Goal: Task Accomplishment & Management: Manage account settings

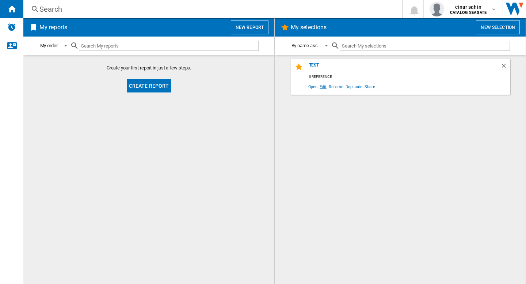
click at [321, 86] on span "Edit" at bounding box center [322, 86] width 9 height 10
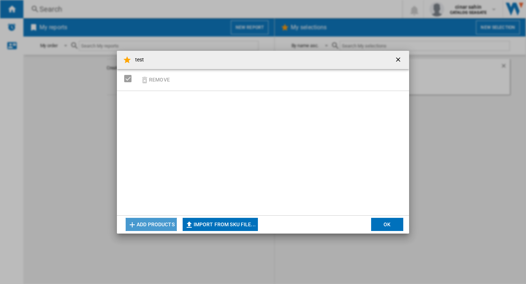
click at [146, 222] on button "Add products" at bounding box center [151, 224] width 51 height 13
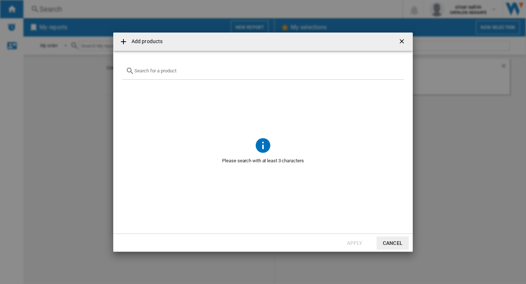
click at [167, 72] on input "text" at bounding box center [267, 70] width 266 height 5
type input "western"
click at [394, 69] on ng-md-icon "Clear search" at bounding box center [396, 70] width 9 height 9
click at [405, 42] on ng-md-icon "getI18NText('BUTTONS.CLOSE_DIALOG')" at bounding box center [402, 42] width 9 height 9
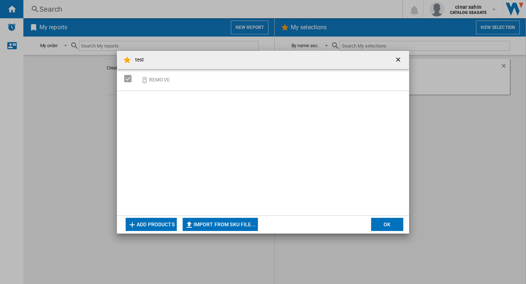
click at [400, 58] on ng-md-icon "getI18NText('BUTTONS.CLOSE_DIALOG')" at bounding box center [398, 60] width 9 height 9
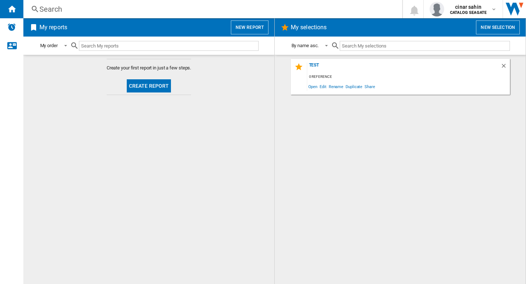
click at [339, 121] on div "test 0 reference Open Edit Rename Duplicate Share" at bounding box center [400, 169] width 236 height 221
click at [314, 63] on div "test" at bounding box center [403, 67] width 193 height 10
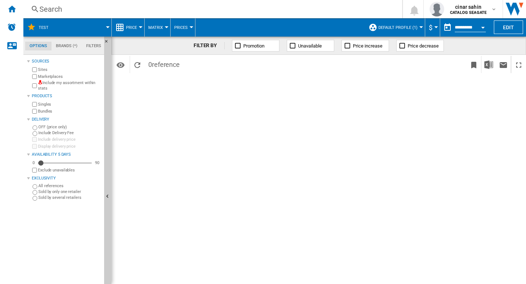
click at [108, 26] on div at bounding box center [108, 27] width 4 height 2
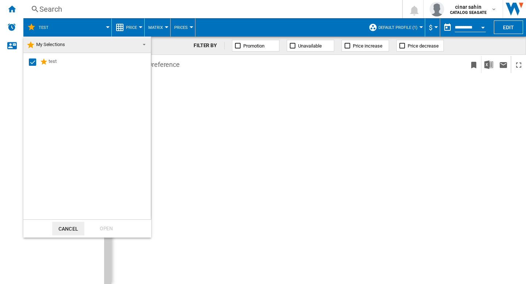
click at [145, 45] on span at bounding box center [142, 44] width 9 height 10
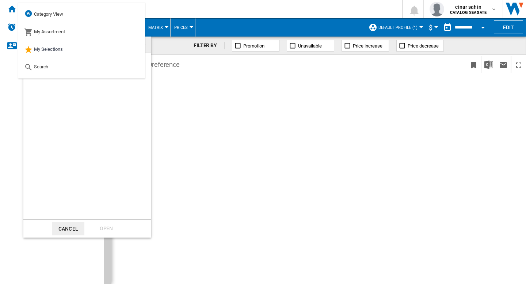
click at [249, 130] on md-backdrop at bounding box center [263, 142] width 526 height 284
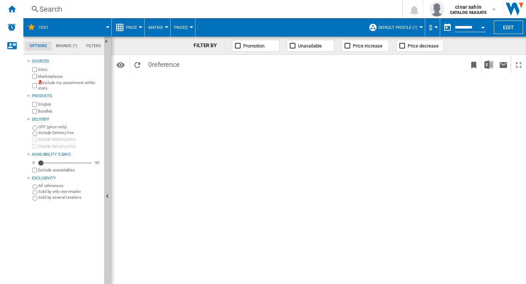
click at [65, 45] on md-tab-item "Brands (*)" at bounding box center [66, 46] width 30 height 9
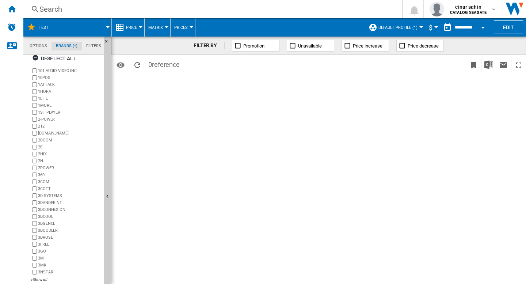
scroll to position [11, 0]
click at [43, 275] on div "+Show all" at bounding box center [66, 275] width 70 height 5
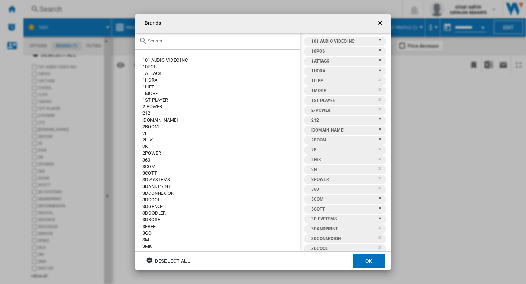
click at [180, 42] on input "text" at bounding box center [222, 40] width 148 height 5
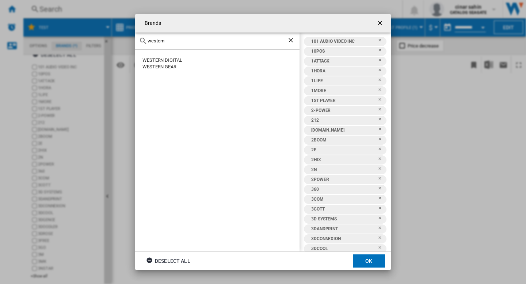
click at [291, 41] on ng-md-icon "Clear search" at bounding box center [291, 41] width 9 height 9
click at [290, 39] on ng-md-icon "Clear search" at bounding box center [291, 41] width 9 height 9
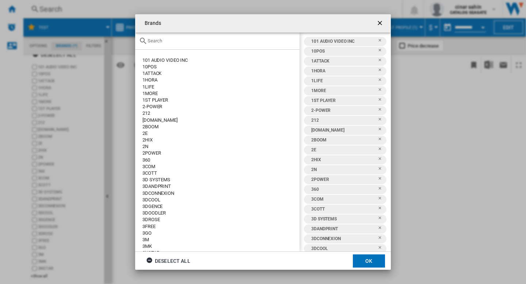
click at [380, 21] on ng-md-icon "getI18NText('BUTTONS.CLOSE_DIALOG')" at bounding box center [380, 23] width 9 height 9
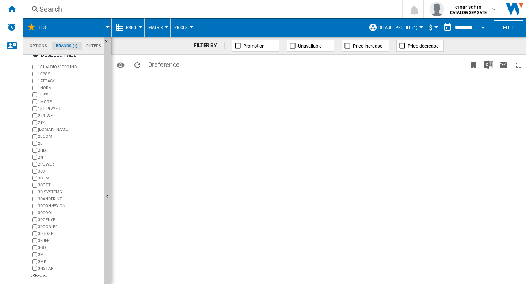
click at [93, 45] on md-tab-item "Filters" at bounding box center [94, 46] width 24 height 9
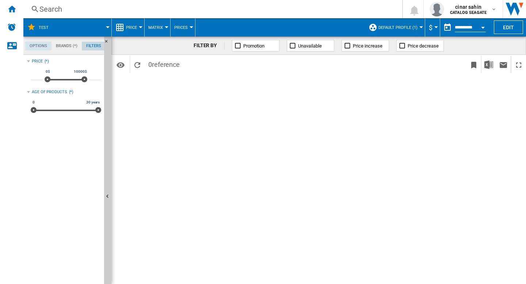
click at [40, 46] on md-tab-item "Options" at bounding box center [38, 46] width 26 height 9
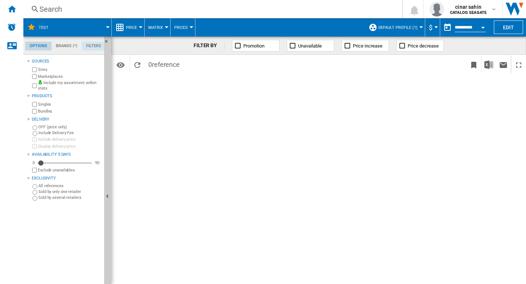
click at [137, 63] on ng-md-icon "Reload" at bounding box center [137, 65] width 9 height 9
click at [228, 142] on div "FILTER BY Promotion Unavailable Price increase Price decrease Identifiers SKU -…" at bounding box center [318, 160] width 415 height 247
click at [82, 28] on span at bounding box center [83, 27] width 49 height 18
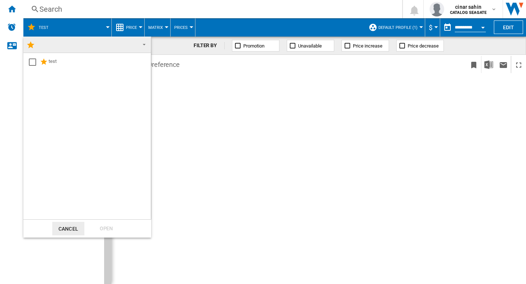
scroll to position [0, 0]
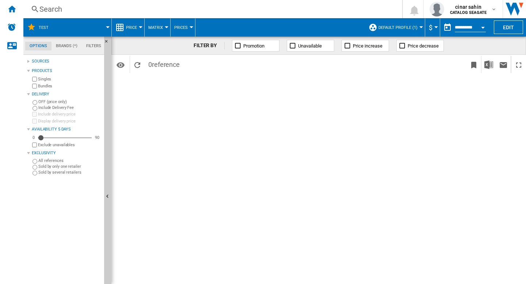
click at [28, 92] on div "Delivery" at bounding box center [64, 93] width 74 height 9
click at [28, 60] on div at bounding box center [28, 61] width 3 height 3
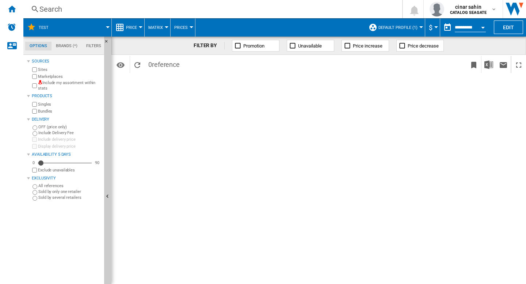
click at [61, 27] on span at bounding box center [83, 27] width 49 height 18
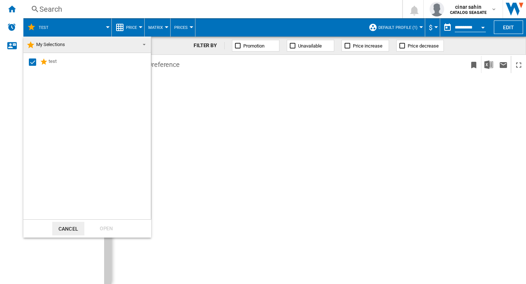
click at [145, 45] on span at bounding box center [142, 44] width 9 height 10
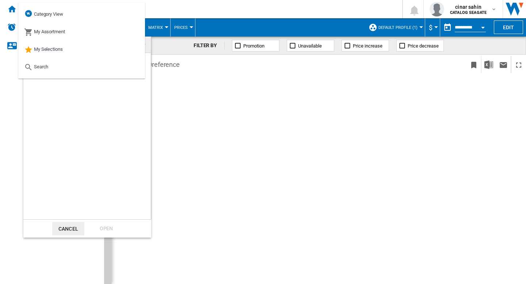
click at [245, 125] on md-backdrop at bounding box center [263, 142] width 526 height 284
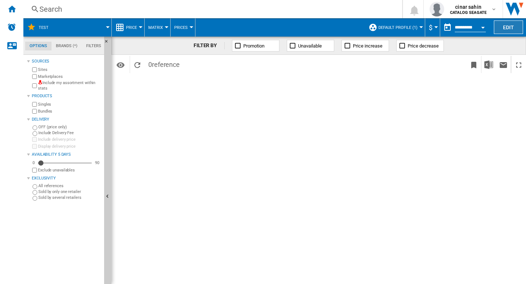
click at [509, 22] on button "Edit" at bounding box center [508, 27] width 29 height 14
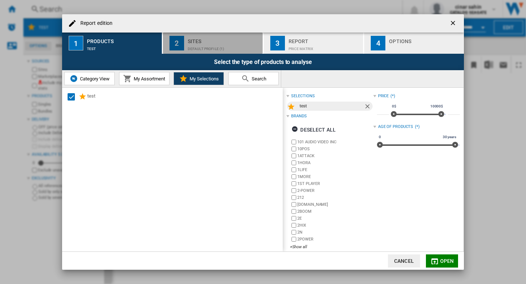
click at [208, 40] on div "Sites" at bounding box center [224, 39] width 72 height 8
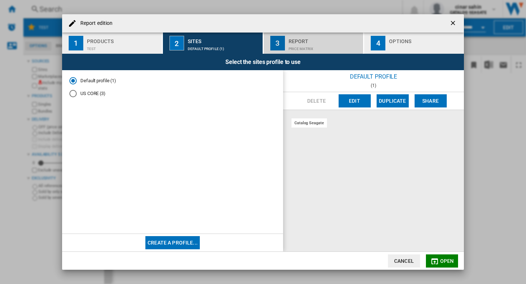
click at [320, 41] on div "Report" at bounding box center [325, 39] width 72 height 8
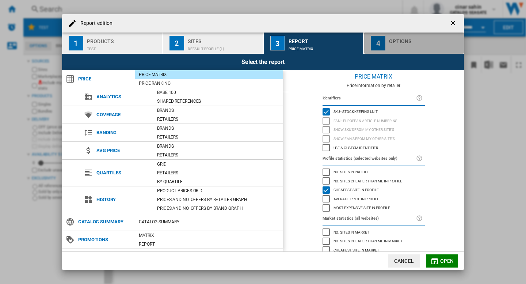
click at [388, 42] on button "4 Options" at bounding box center [414, 43] width 100 height 21
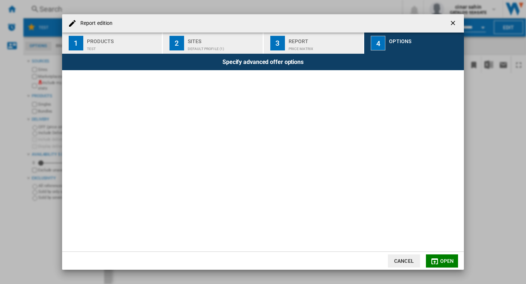
click at [221, 42] on div "Sites" at bounding box center [224, 39] width 72 height 8
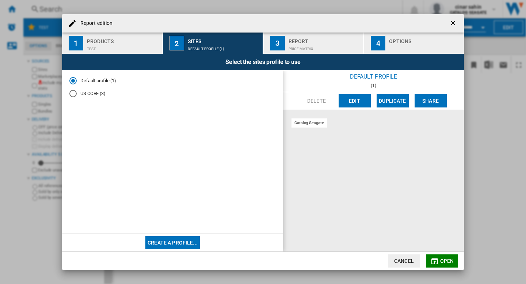
click at [75, 94] on div "US CORE (3)" at bounding box center [72, 93] width 7 height 7
click at [314, 161] on div "catalog seagate us amazon us newegg" at bounding box center [373, 180] width 181 height 141
click at [439, 264] on button "Open" at bounding box center [442, 260] width 32 height 13
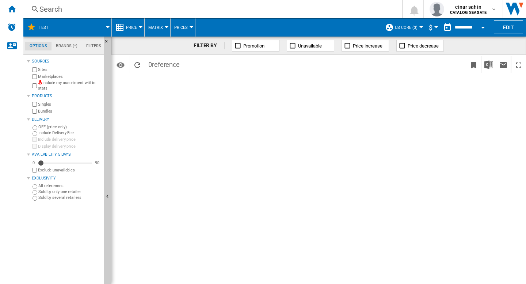
click at [412, 28] on span "US CORE (3)" at bounding box center [406, 27] width 23 height 5
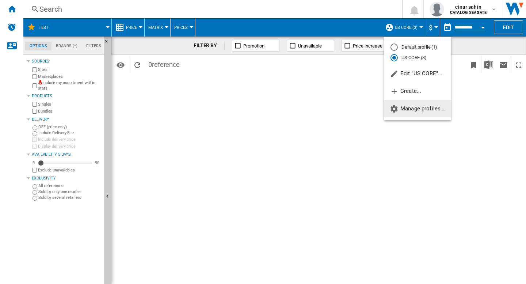
click at [417, 113] on button "Manage profiles..." at bounding box center [417, 109] width 67 height 18
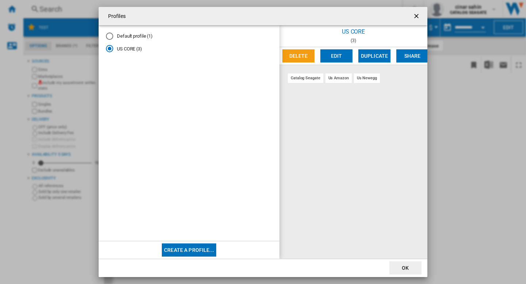
click at [336, 54] on button "Edit" at bounding box center [336, 55] width 32 height 13
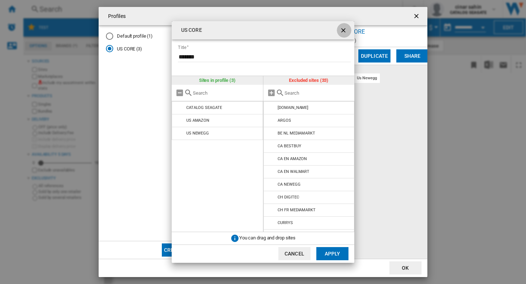
click at [343, 31] on ng-md-icon "getI18NText('BUTTONS.CLOSE_DIALOG')" at bounding box center [344, 31] width 9 height 9
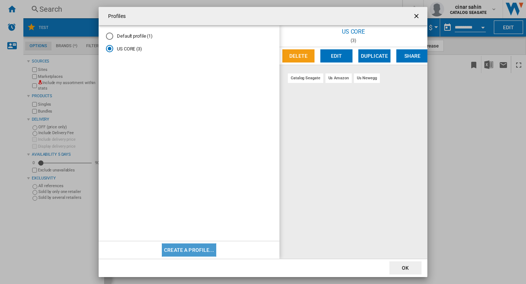
click at [201, 248] on button "Create a profile..." at bounding box center [189, 249] width 54 height 13
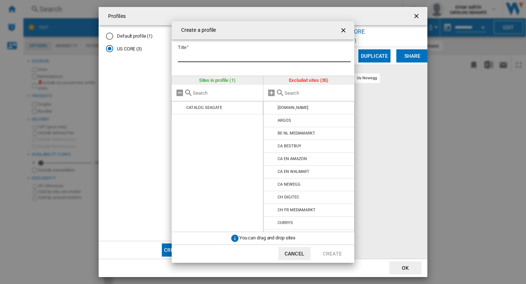
click at [225, 55] on input "Title" at bounding box center [264, 56] width 173 height 11
type input "****"
click at [271, 93] on md-icon "{{::title}} {{::getI18NText('BUTTONS.CANCEL')}} ..." at bounding box center [271, 92] width 9 height 9
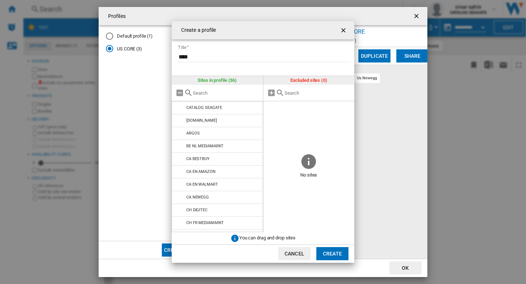
click at [336, 256] on button "Create" at bounding box center [332, 253] width 32 height 13
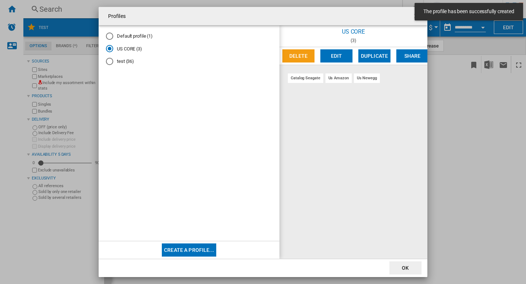
click at [108, 64] on div "test (36)" at bounding box center [109, 61] width 7 height 7
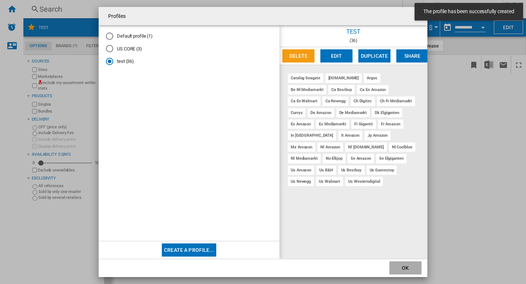
click at [408, 267] on button "OK" at bounding box center [405, 267] width 32 height 13
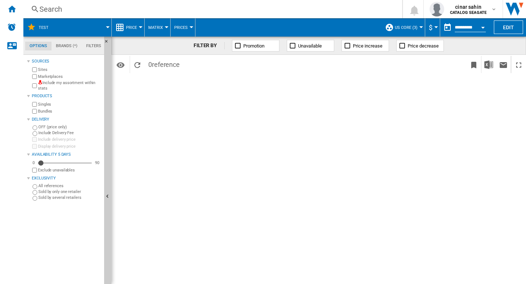
click at [415, 29] on span "US CORE (3)" at bounding box center [406, 27] width 23 height 5
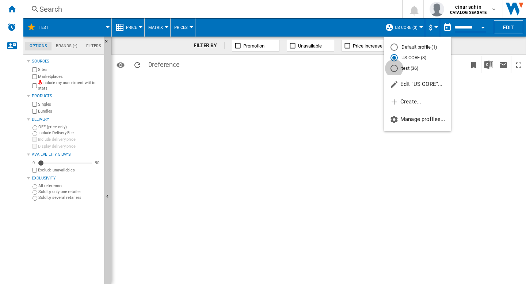
click at [394, 70] on div "test (36)" at bounding box center [393, 68] width 7 height 7
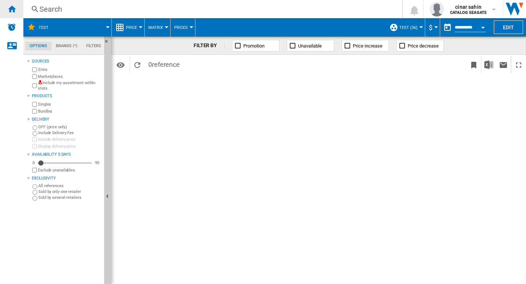
click at [13, 9] on ng-md-icon "Home" at bounding box center [11, 8] width 9 height 9
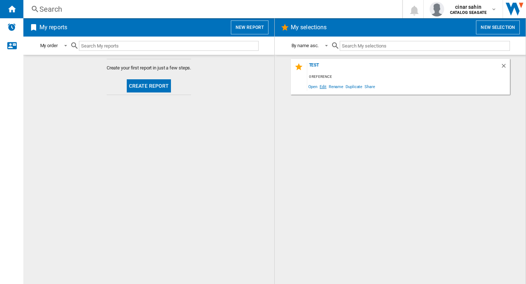
click at [320, 87] on span "Edit" at bounding box center [322, 86] width 9 height 10
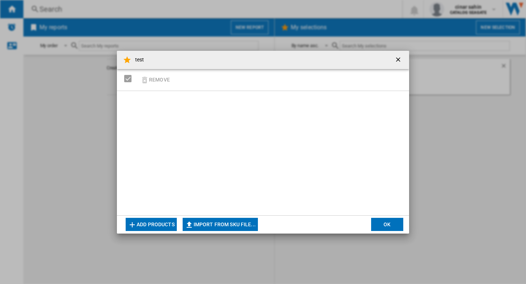
click at [250, 78] on div "Remove" at bounding box center [263, 80] width 292 height 22
click at [152, 226] on button "Add products" at bounding box center [151, 224] width 51 height 13
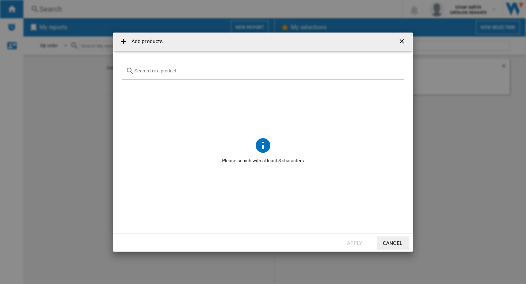
click at [152, 69] on input "{{getI18NText('SELECTIONS.EDITION_POPUP.OPEN_PRODUCTS_POPUP')}} {{::getI18NText…" at bounding box center [267, 70] width 266 height 5
type input "western"
click at [396, 68] on ng-md-icon "Clear search" at bounding box center [396, 70] width 9 height 9
click at [400, 242] on button "Cancel" at bounding box center [393, 242] width 32 height 13
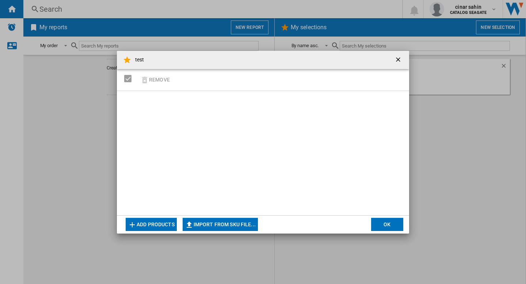
click at [395, 60] on ng-md-icon "getI18NText('BUTTONS.CLOSE_DIALOG')" at bounding box center [398, 60] width 9 height 9
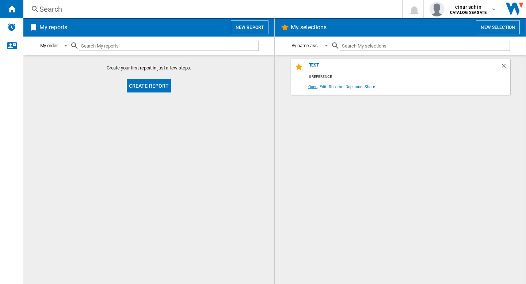
click at [312, 86] on span "Open" at bounding box center [313, 86] width 12 height 10
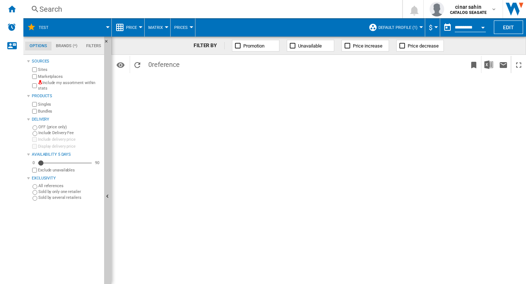
click at [405, 27] on span "Default profile (1)" at bounding box center [397, 27] width 39 height 5
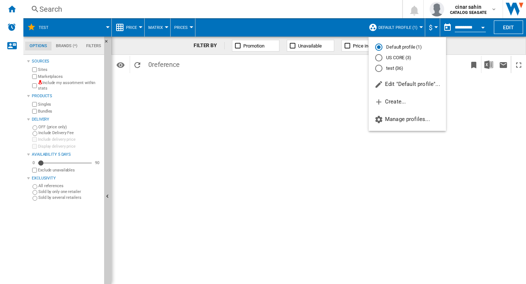
click at [389, 68] on md-radio-button "test (36)" at bounding box center [407, 68] width 64 height 7
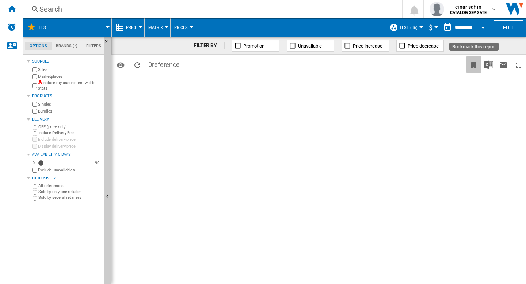
click at [474, 67] on ng-md-icon "Bookmark this report" at bounding box center [473, 65] width 9 height 9
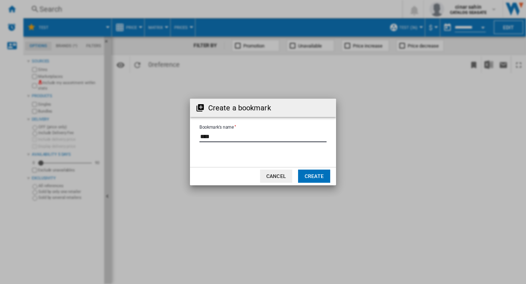
click at [221, 135] on input "Bookmark's name" at bounding box center [262, 136] width 127 height 11
click at [307, 178] on button "Create" at bounding box center [314, 175] width 32 height 13
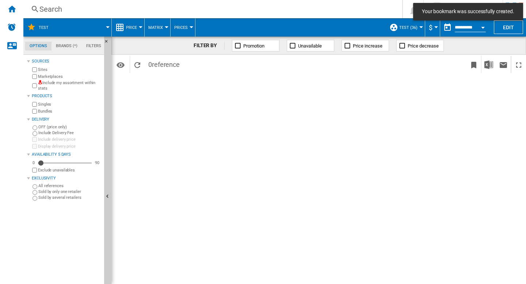
click at [259, 164] on div "FILTER BY Promotion Unavailable Price increase Price decrease Identifiers SKU -…" at bounding box center [318, 160] width 415 height 247
click at [11, 10] on ng-md-icon "Home" at bounding box center [11, 8] width 9 height 9
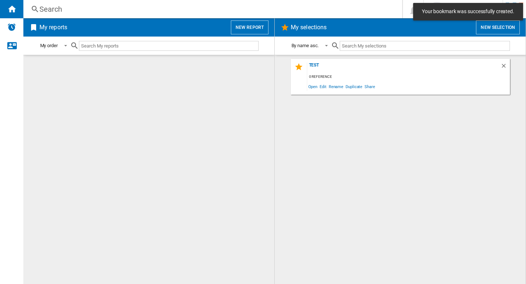
drag, startPoint x: 331, startPoint y: 133, endPoint x: 330, endPoint y: 128, distance: 4.4
click at [331, 132] on div "test 0 reference Open Edit Rename Duplicate Share" at bounding box center [400, 169] width 236 height 221
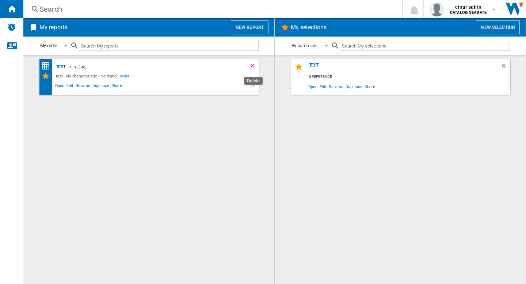
click at [253, 68] on ng-md-icon "Delete" at bounding box center [253, 66] width 9 height 9
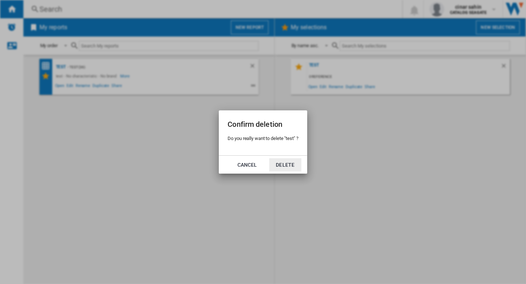
click at [293, 165] on button "Delete" at bounding box center [285, 164] width 32 height 13
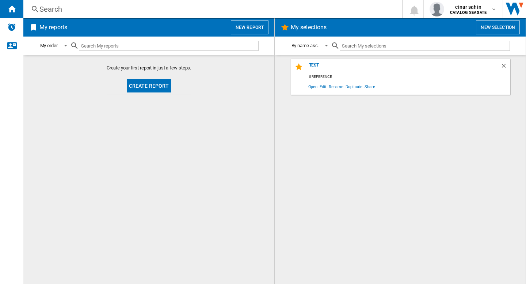
click at [335, 122] on div "test 0 reference Open Edit Rename Duplicate Share" at bounding box center [400, 169] width 236 height 221
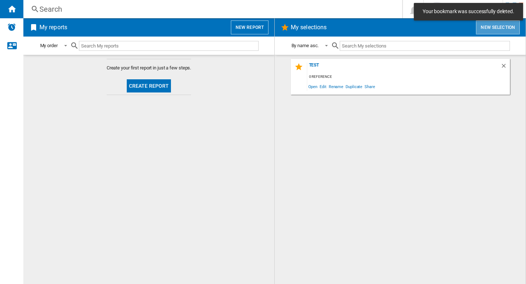
click at [496, 30] on button "New selection" at bounding box center [498, 27] width 44 height 14
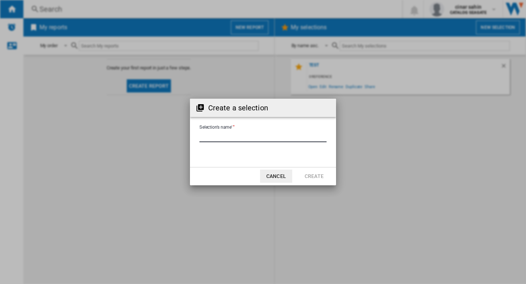
click at [254, 137] on input "Selection's name'" at bounding box center [262, 136] width 127 height 11
type input "********"
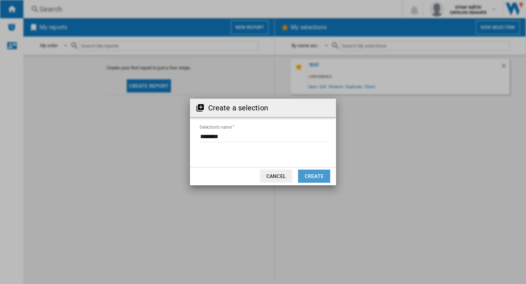
click at [317, 175] on button "Create" at bounding box center [314, 175] width 32 height 13
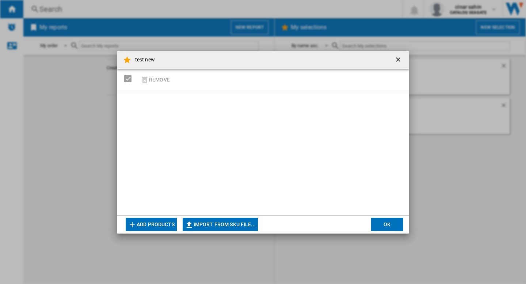
click at [147, 231] on md-dialog-actions "Add products Import from SKU file... Import manually... OK" at bounding box center [263, 224] width 292 height 18
click at [153, 228] on button "Add products" at bounding box center [151, 224] width 51 height 13
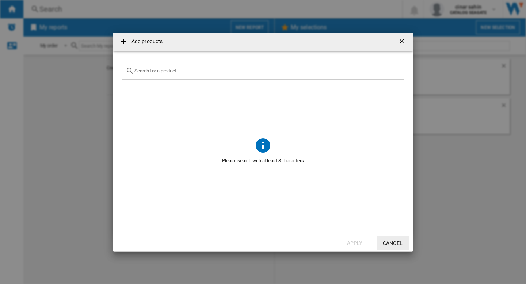
click at [158, 73] on div "{{getI18NText('SELECTIONS.EDITION_POPUP.OPEN_PRODUCTS_POPUP')}} {{::getI18NText…" at bounding box center [263, 70] width 282 height 17
click at [159, 69] on input "{{getI18NText('SELECTIONS.EDITION_POPUP.OPEN_PRODUCTS_POPUP')}} {{::getI18NText…" at bounding box center [267, 70] width 266 height 5
type input "western"
click at [393, 70] on ng-md-icon "Clear search" at bounding box center [396, 70] width 9 height 9
click at [401, 42] on ng-md-icon "getI18NText('BUTTONS.CLOSE_DIALOG')" at bounding box center [402, 42] width 9 height 9
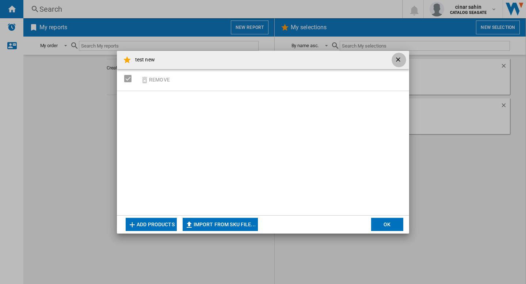
click at [398, 59] on ng-md-icon "getI18NText('BUTTONS.CLOSE_DIALOG')" at bounding box center [398, 60] width 9 height 9
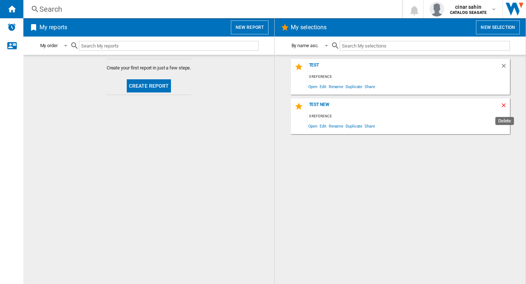
click at [505, 106] on ng-md-icon "Delete" at bounding box center [504, 106] width 9 height 9
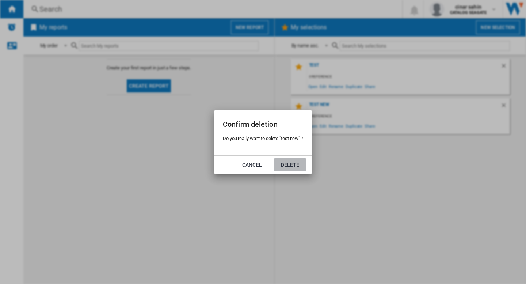
click at [285, 165] on button "Delete" at bounding box center [290, 164] width 32 height 13
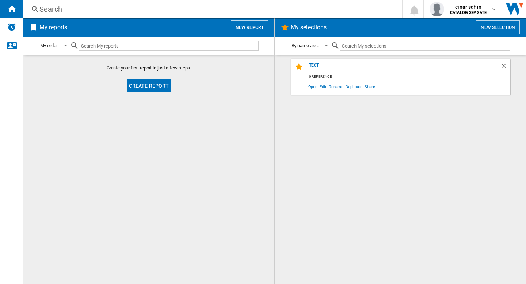
click at [315, 66] on div "test" at bounding box center [403, 67] width 193 height 10
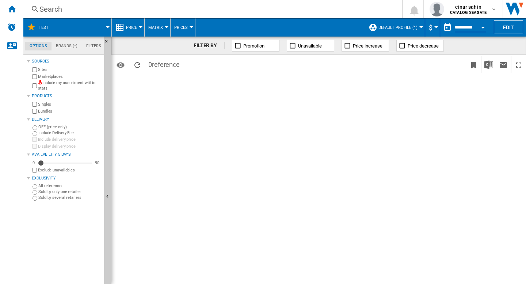
click at [412, 27] on span "Default profile (1)" at bounding box center [397, 27] width 39 height 5
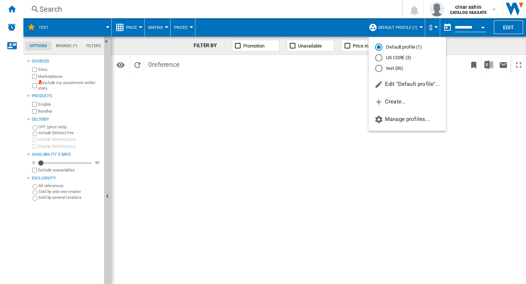
click at [392, 69] on md-radio-button "test (36)" at bounding box center [407, 68] width 64 height 7
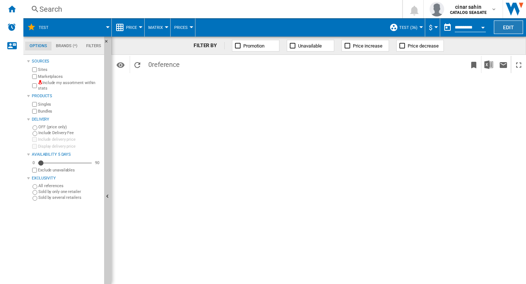
click at [498, 27] on button "Edit" at bounding box center [508, 27] width 29 height 14
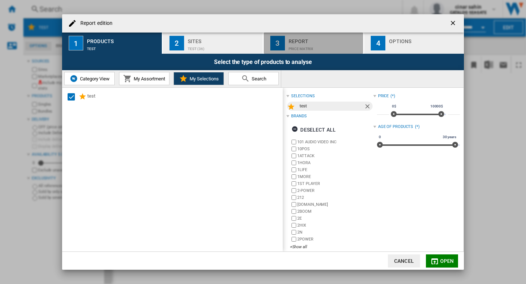
click at [309, 46] on div "Price Matrix" at bounding box center [325, 47] width 72 height 8
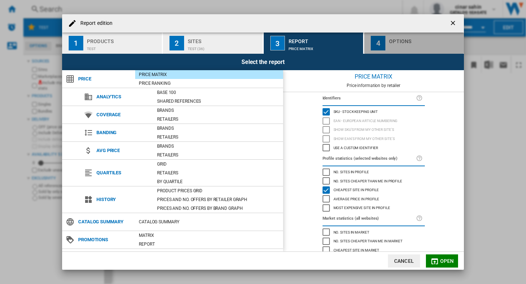
click at [400, 46] on div "button" at bounding box center [425, 47] width 72 height 8
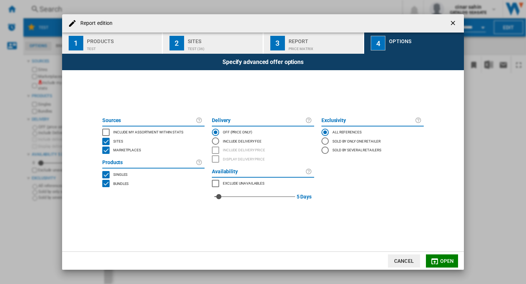
click at [454, 23] on ng-md-icon "getI18NText('BUTTONS.CLOSE_DIALOG')" at bounding box center [453, 23] width 9 height 9
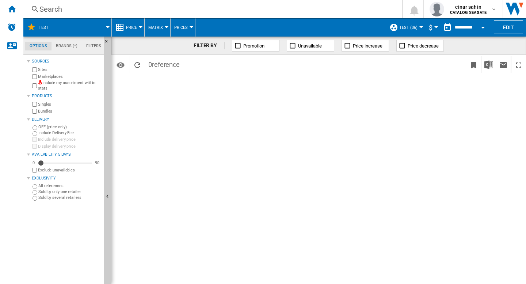
click at [187, 163] on div "FILTER BY Promotion Unavailable Price increase Price decrease Identifiers SKU -…" at bounding box center [318, 160] width 415 height 247
click at [140, 67] on ng-md-icon "Reload" at bounding box center [137, 65] width 9 height 9
click at [12, 13] on div "Home" at bounding box center [11, 9] width 23 height 18
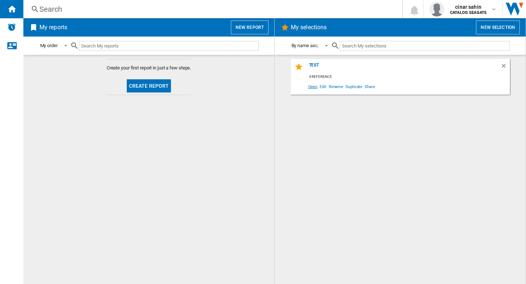
click at [316, 87] on span "Open" at bounding box center [313, 86] width 12 height 10
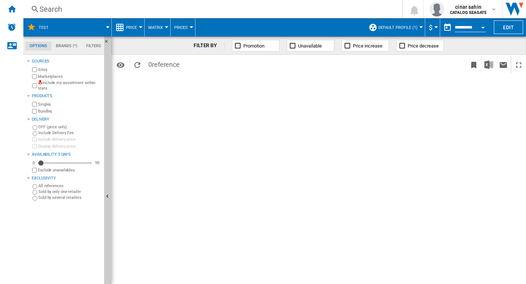
click at [415, 30] on button "Default profile (1)" at bounding box center [399, 27] width 43 height 18
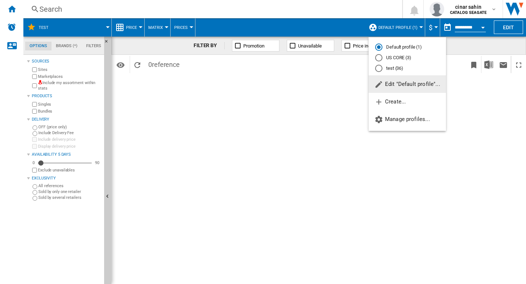
click at [507, 27] on md-backdrop at bounding box center [263, 142] width 526 height 284
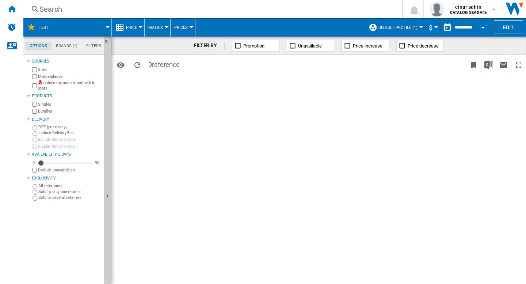
click at [507, 27] on button "Edit" at bounding box center [508, 27] width 29 height 14
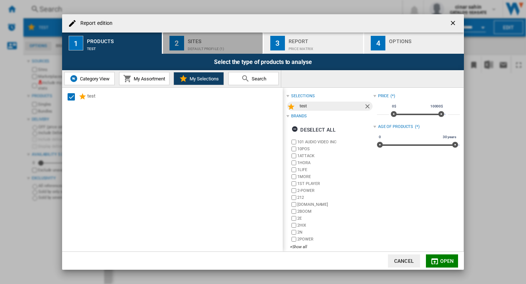
click at [217, 45] on div "Default profile (1)" at bounding box center [224, 47] width 72 height 8
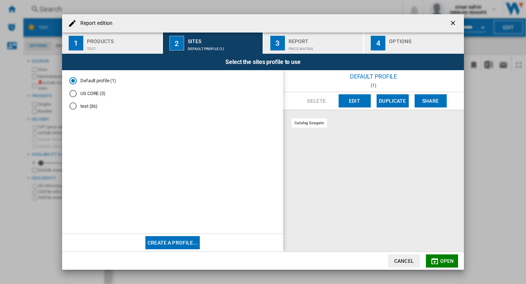
click at [77, 106] on md-radio-button "test (36)" at bounding box center [172, 106] width 206 height 7
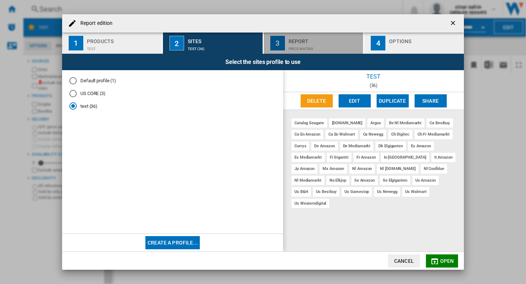
click at [323, 40] on div "Report" at bounding box center [325, 39] width 72 height 8
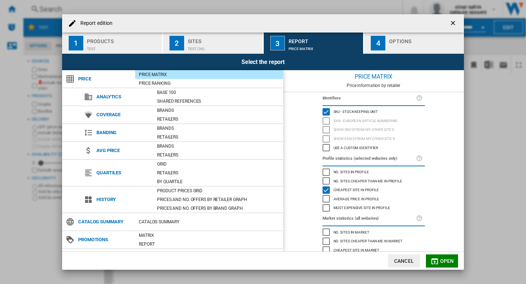
click at [406, 43] on div "button" at bounding box center [425, 47] width 72 height 8
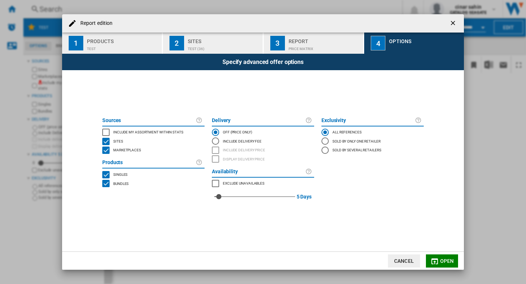
click at [437, 263] on md-icon "button" at bounding box center [434, 261] width 9 height 9
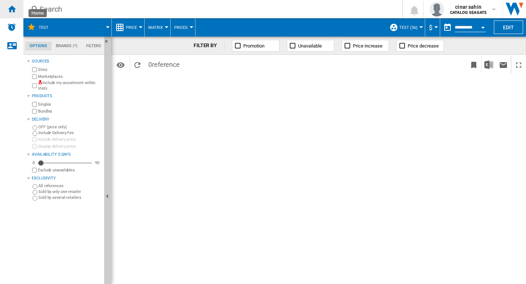
click at [9, 11] on ng-md-icon "Home" at bounding box center [11, 8] width 9 height 9
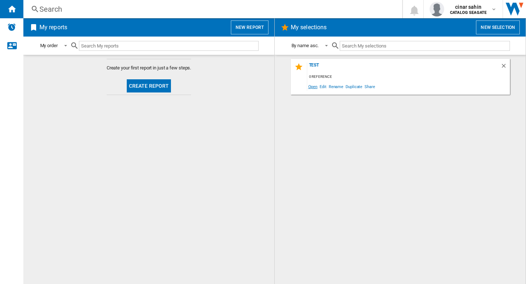
click at [312, 88] on span "Open" at bounding box center [313, 86] width 12 height 10
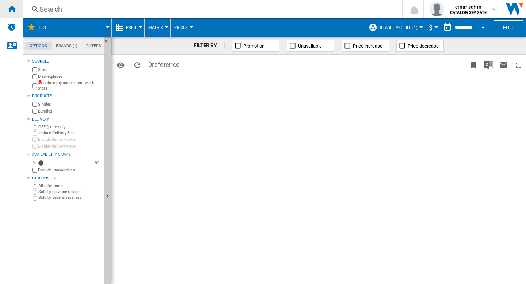
click at [15, 12] on ng-md-icon "Home" at bounding box center [11, 8] width 9 height 9
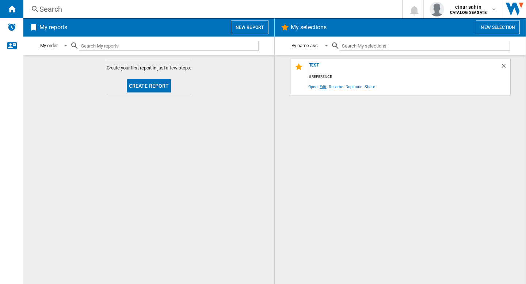
click at [320, 85] on span "Edit" at bounding box center [322, 86] width 9 height 10
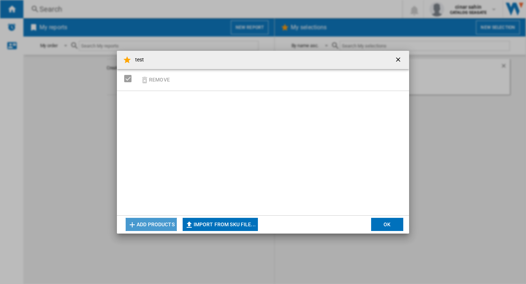
click at [141, 223] on button "Add products" at bounding box center [151, 224] width 51 height 13
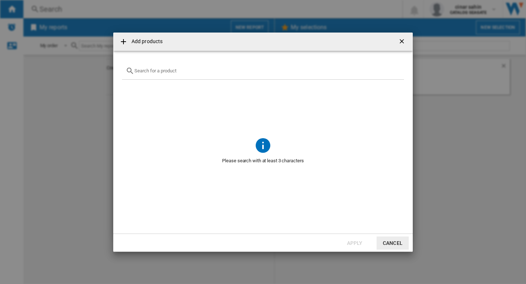
click at [167, 73] on input "{{getI18NText('SELECTIONS.EDITION_POPUP.OPEN_PRODUCTS_POPUP')}} {{::getI18NText…" at bounding box center [267, 70] width 266 height 5
type input "western"
click at [396, 71] on ng-md-icon "Clear search" at bounding box center [396, 70] width 9 height 9
click at [405, 39] on ng-md-icon "getI18NText('BUTTONS.CLOSE_DIALOG')" at bounding box center [402, 42] width 9 height 9
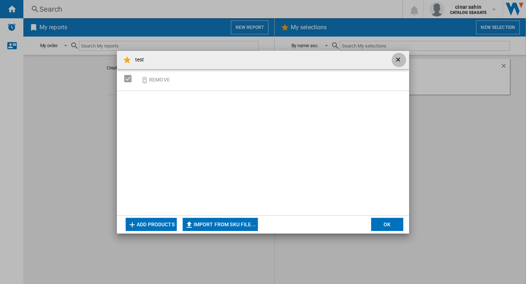
click at [402, 59] on ng-md-icon "getI18NText('BUTTONS.CLOSE_DIALOG')" at bounding box center [398, 60] width 9 height 9
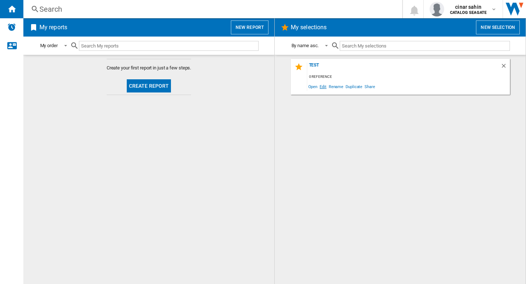
click at [324, 88] on span "Edit" at bounding box center [322, 86] width 9 height 10
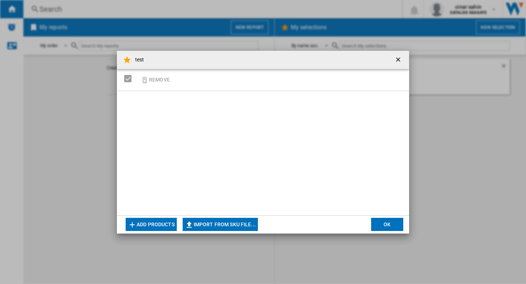
click at [397, 62] on ng-md-icon "getI18NText('BUTTONS.CLOSE_DIALOG')" at bounding box center [398, 60] width 9 height 9
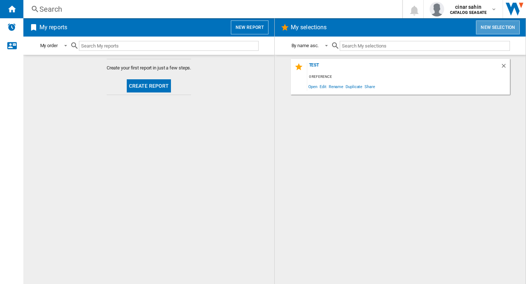
click at [500, 27] on button "New selection" at bounding box center [498, 27] width 44 height 14
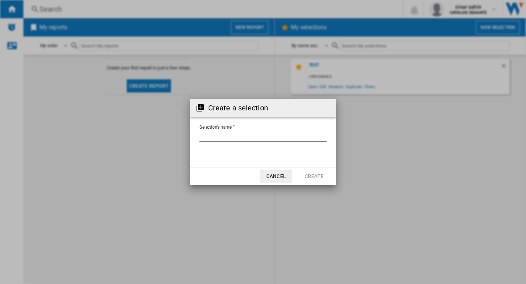
click at [252, 141] on input "Selection's name'" at bounding box center [262, 136] width 127 height 11
type input "********"
click at [318, 181] on button "Create" at bounding box center [314, 175] width 32 height 13
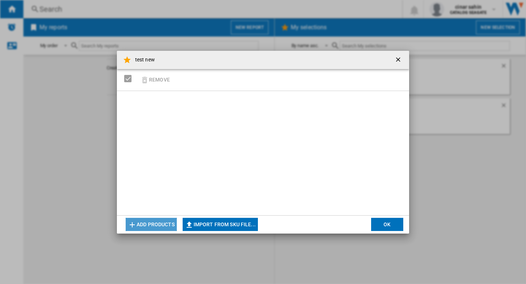
click at [149, 226] on button "Add products" at bounding box center [151, 224] width 51 height 13
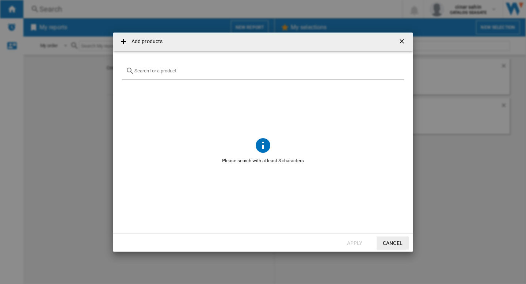
click at [171, 67] on div "{{getI18NText('SELECTIONS.EDITION_POPUP.OPEN_PRODUCTS_POPUP')}} {{::getI18NText…" at bounding box center [263, 70] width 282 height 17
click at [170, 70] on input "{{getI18NText('SELECTIONS.EDITION_POPUP.OPEN_PRODUCTS_POPUP')}} {{::getI18NText…" at bounding box center [267, 70] width 266 height 5
type input "western"
click at [397, 71] on ng-md-icon "Clear search" at bounding box center [396, 70] width 9 height 9
click at [392, 240] on button "Cancel" at bounding box center [393, 242] width 32 height 13
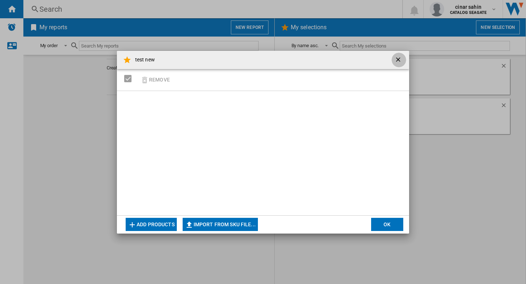
click at [401, 58] on ng-md-icon "getI18NText('BUTTONS.CLOSE_DIALOG')" at bounding box center [398, 60] width 9 height 9
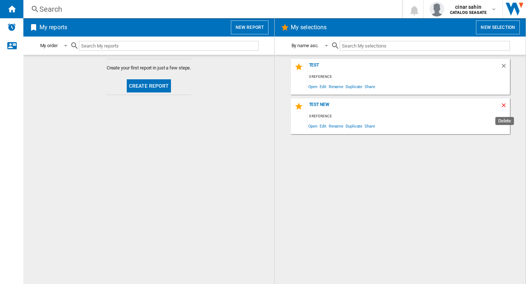
click at [504, 106] on ng-md-icon "Delete" at bounding box center [504, 106] width 9 height 9
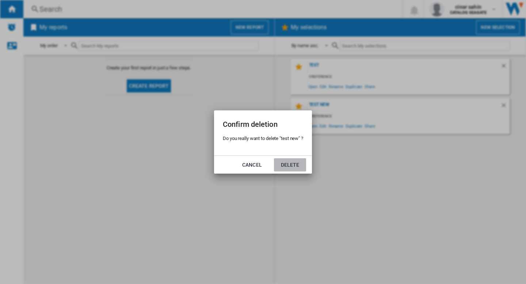
click at [290, 166] on button "Delete" at bounding box center [290, 164] width 32 height 13
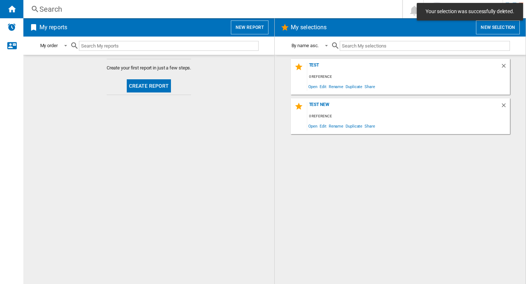
click at [358, 161] on div "test 0 reference Open Edit Rename Duplicate Share test new 0 reference Open Edi…" at bounding box center [400, 169] width 236 height 221
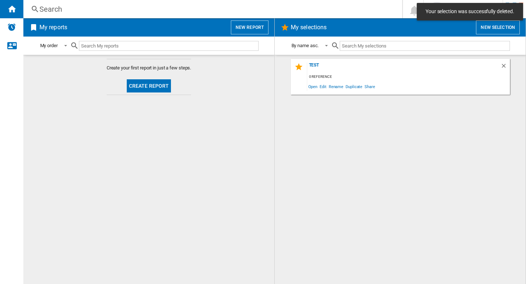
click at [244, 4] on div "Search" at bounding box center [211, 9] width 344 height 10
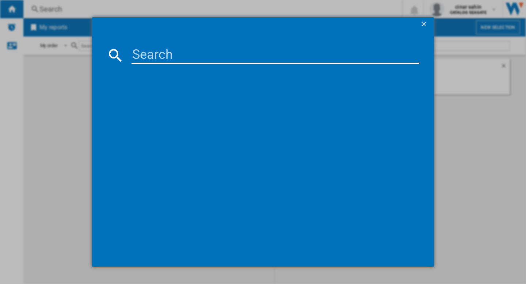
click at [161, 55] on input at bounding box center [275, 55] width 288 height 18
type input "western"
click at [424, 22] on ng-md-icon "getI18NText('BUTTONS.CLOSE_DIALOG')" at bounding box center [424, 24] width 9 height 9
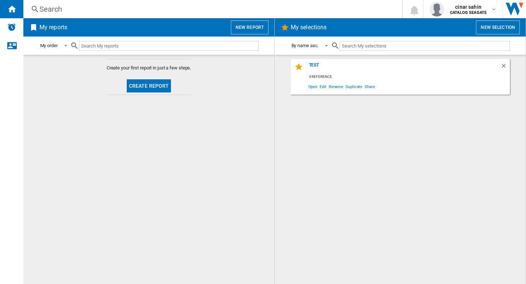
click at [141, 10] on div "Search" at bounding box center [211, 9] width 344 height 10
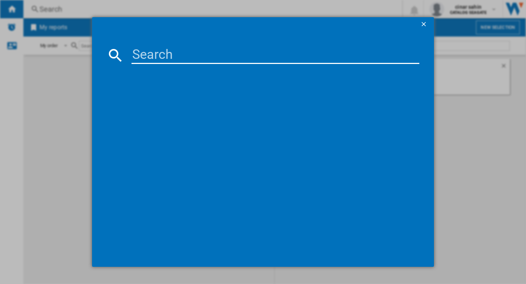
click at [147, 56] on input at bounding box center [275, 55] width 288 height 18
click at [427, 23] on ng-md-icon "getI18NText('BUTTONS.CLOSE_DIALOG')" at bounding box center [424, 24] width 9 height 9
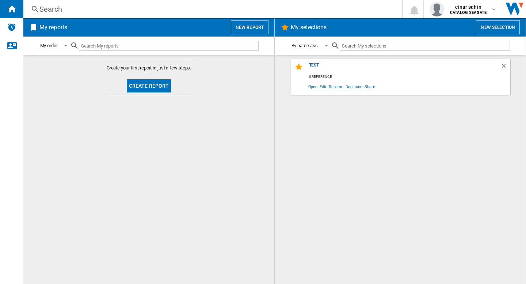
click at [411, 170] on div "test 0 reference Open Edit Rename Duplicate Share" at bounding box center [400, 169] width 236 height 221
click at [462, 15] on div "cinar sahin CATALOG [GEOGRAPHIC_DATA]" at bounding box center [463, 9] width 67 height 15
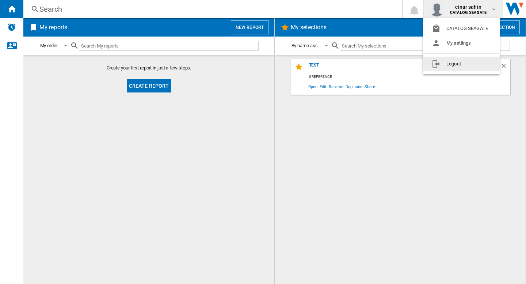
click at [449, 67] on button "Logout" at bounding box center [461, 64] width 77 height 15
